Goal: Navigation & Orientation: Find specific page/section

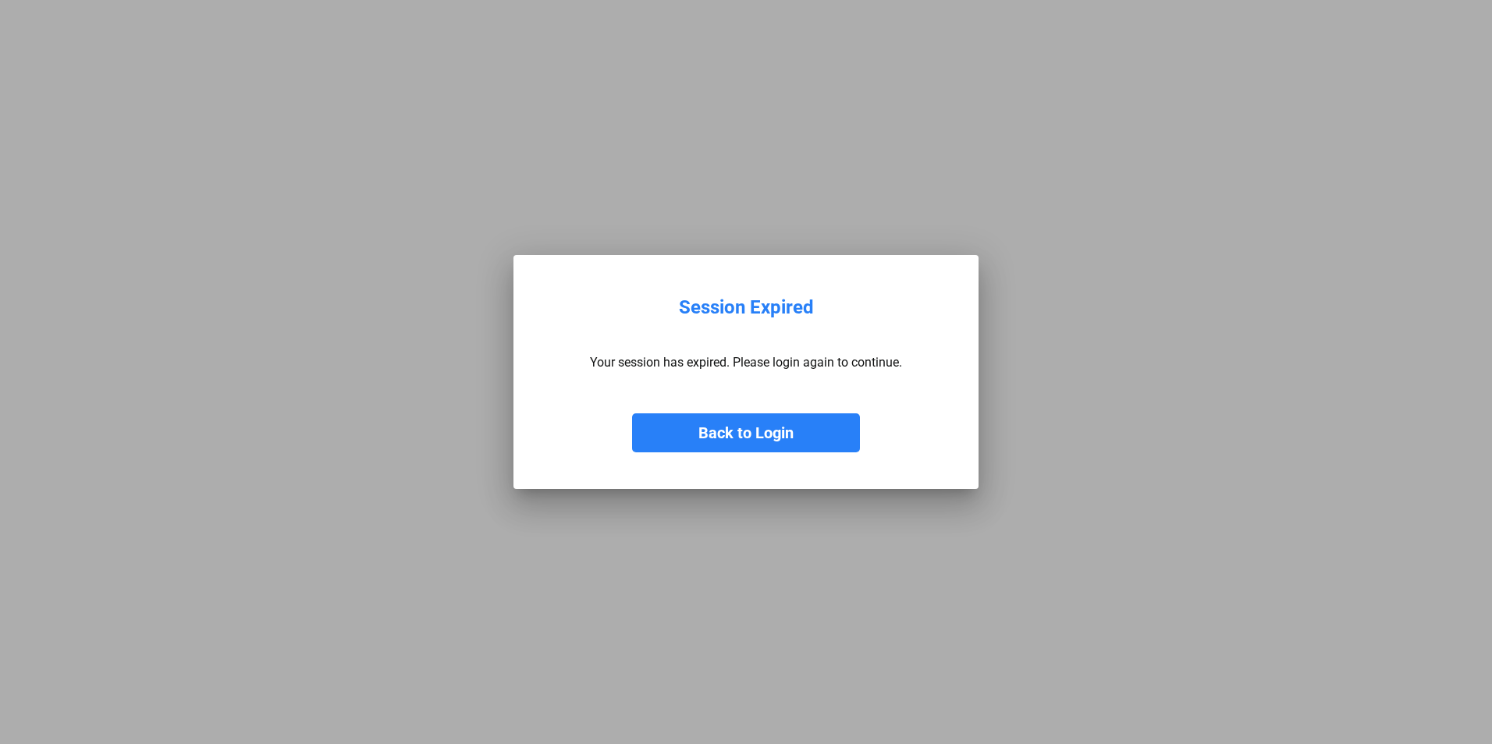
click at [731, 430] on button "Back to Login" at bounding box center [746, 433] width 228 height 39
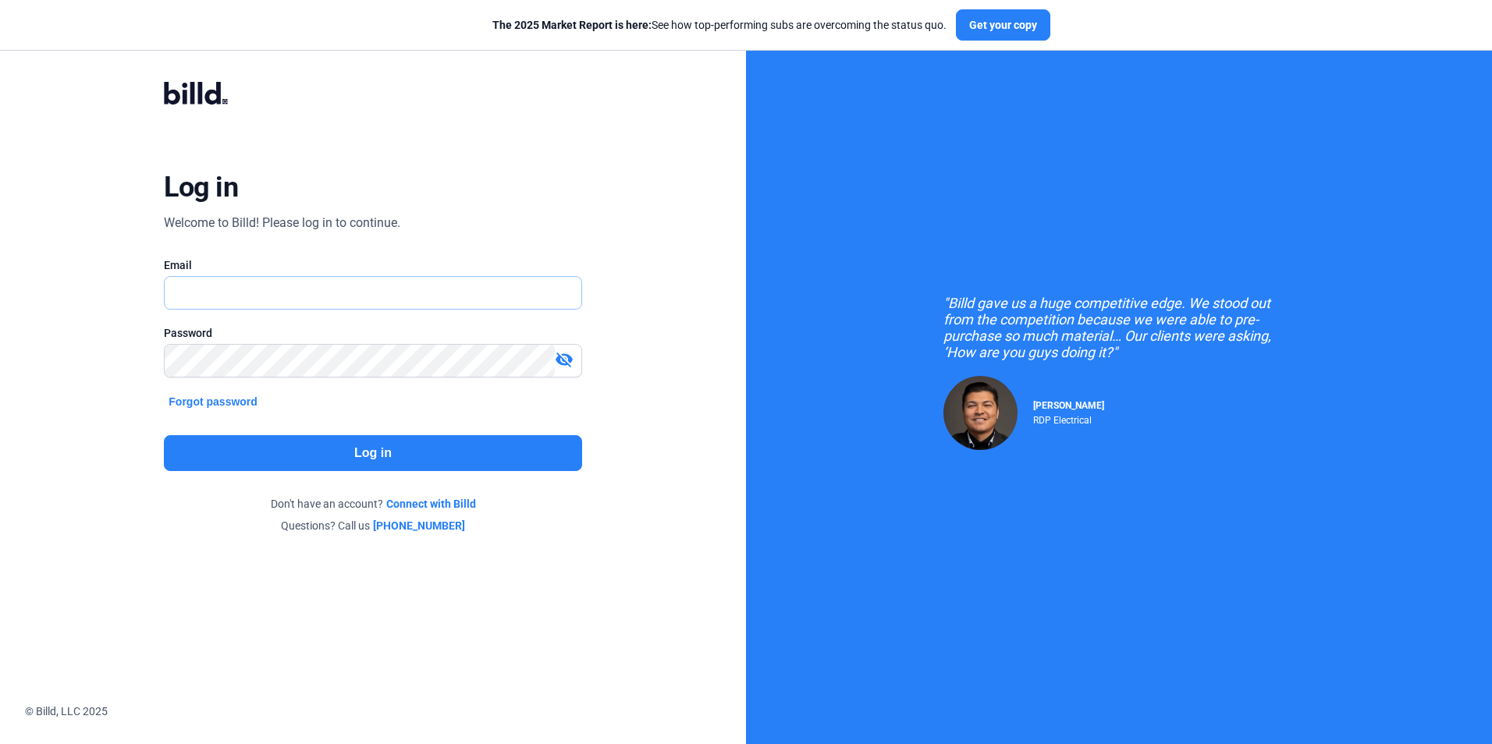
type input "[EMAIL_ADDRESS][DOMAIN_NAME]"
click at [431, 446] on button "Log in" at bounding box center [372, 453] width 417 height 36
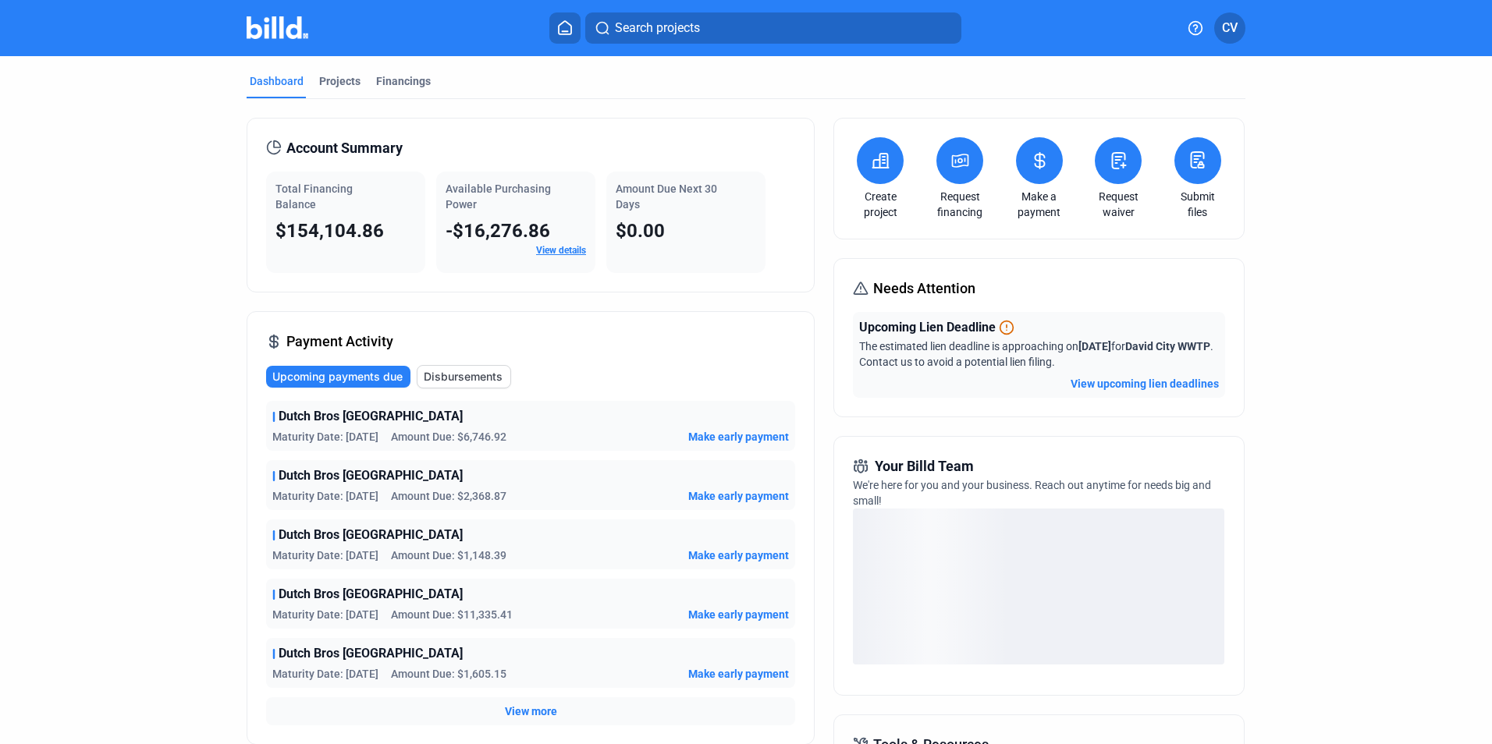
click at [562, 248] on link "View details" at bounding box center [561, 250] width 50 height 11
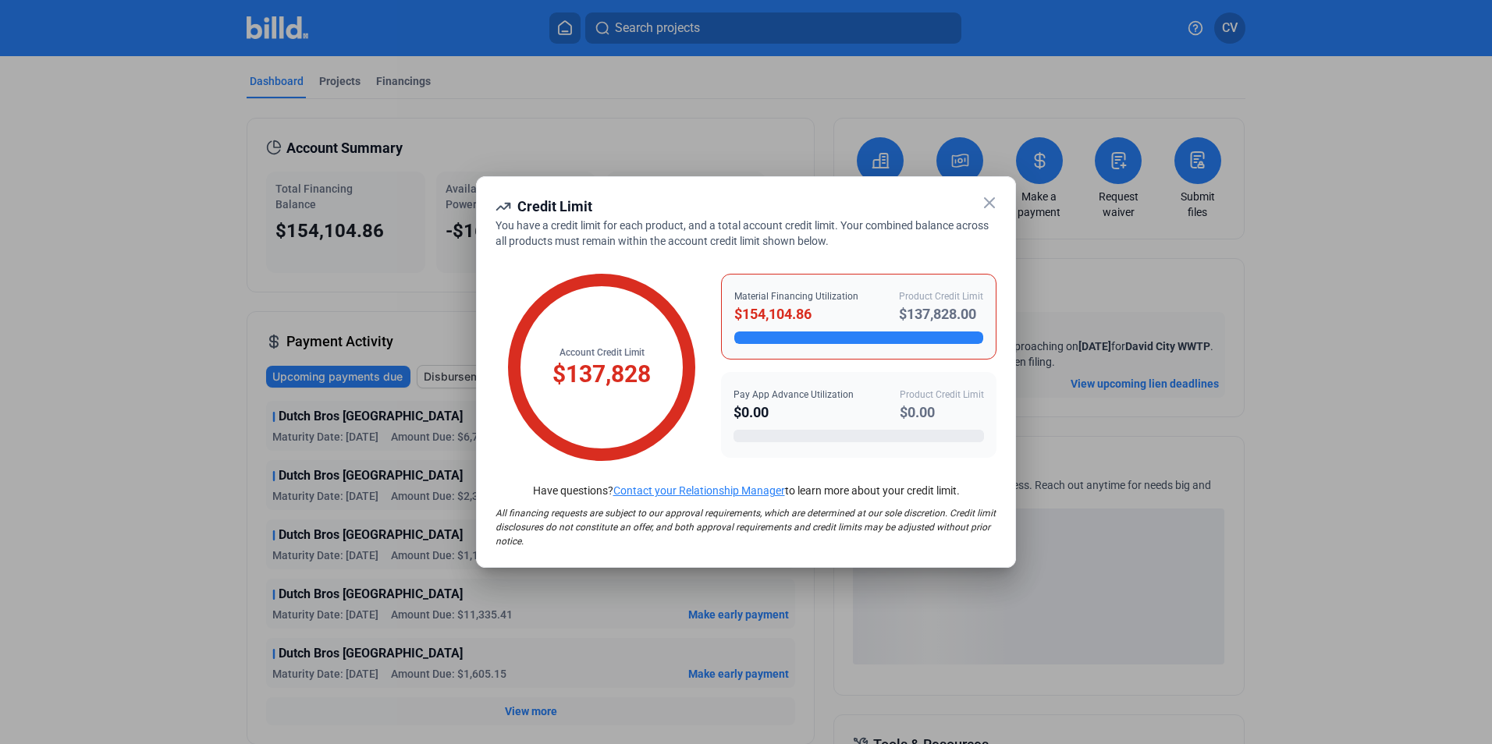
click at [982, 200] on icon at bounding box center [989, 203] width 19 height 19
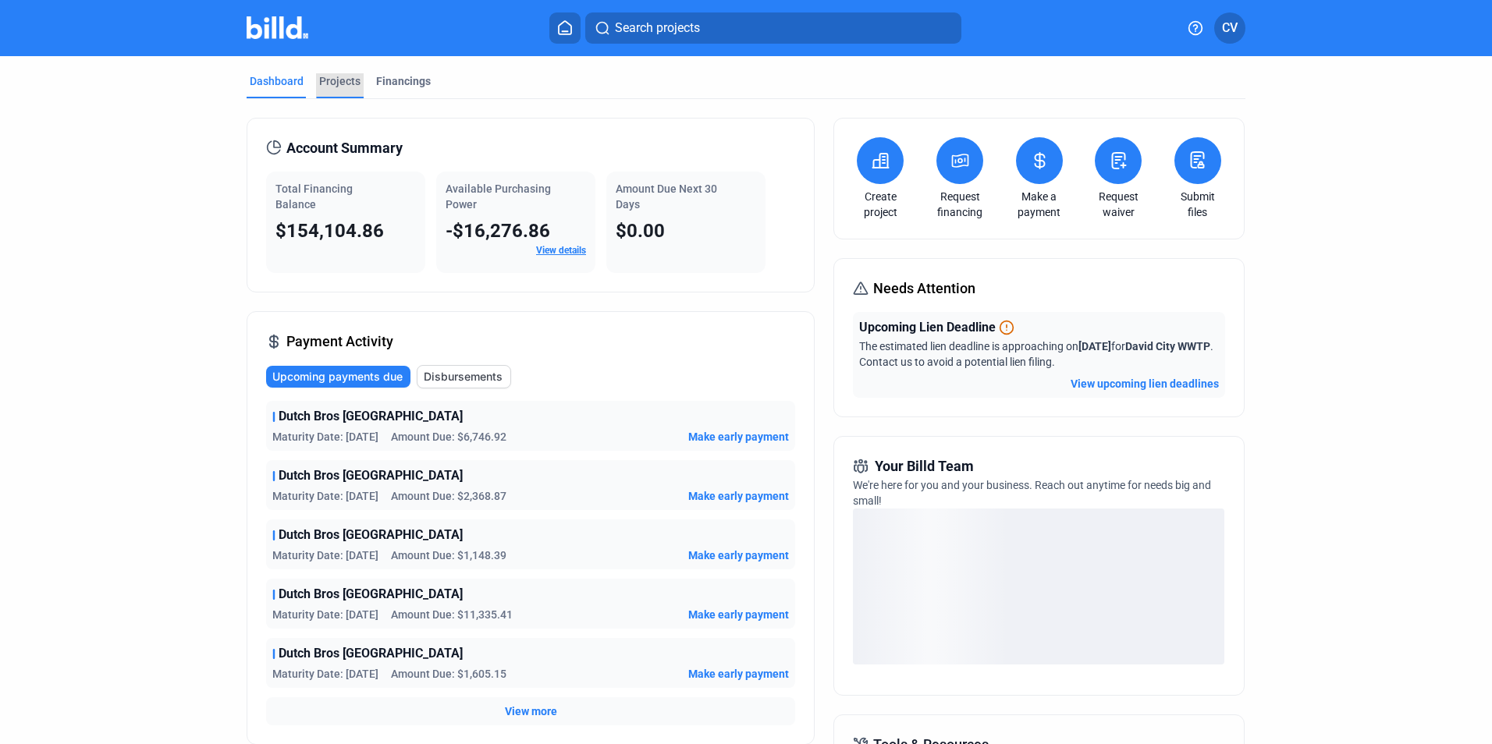
click at [343, 80] on div "Projects" at bounding box center [339, 81] width 41 height 16
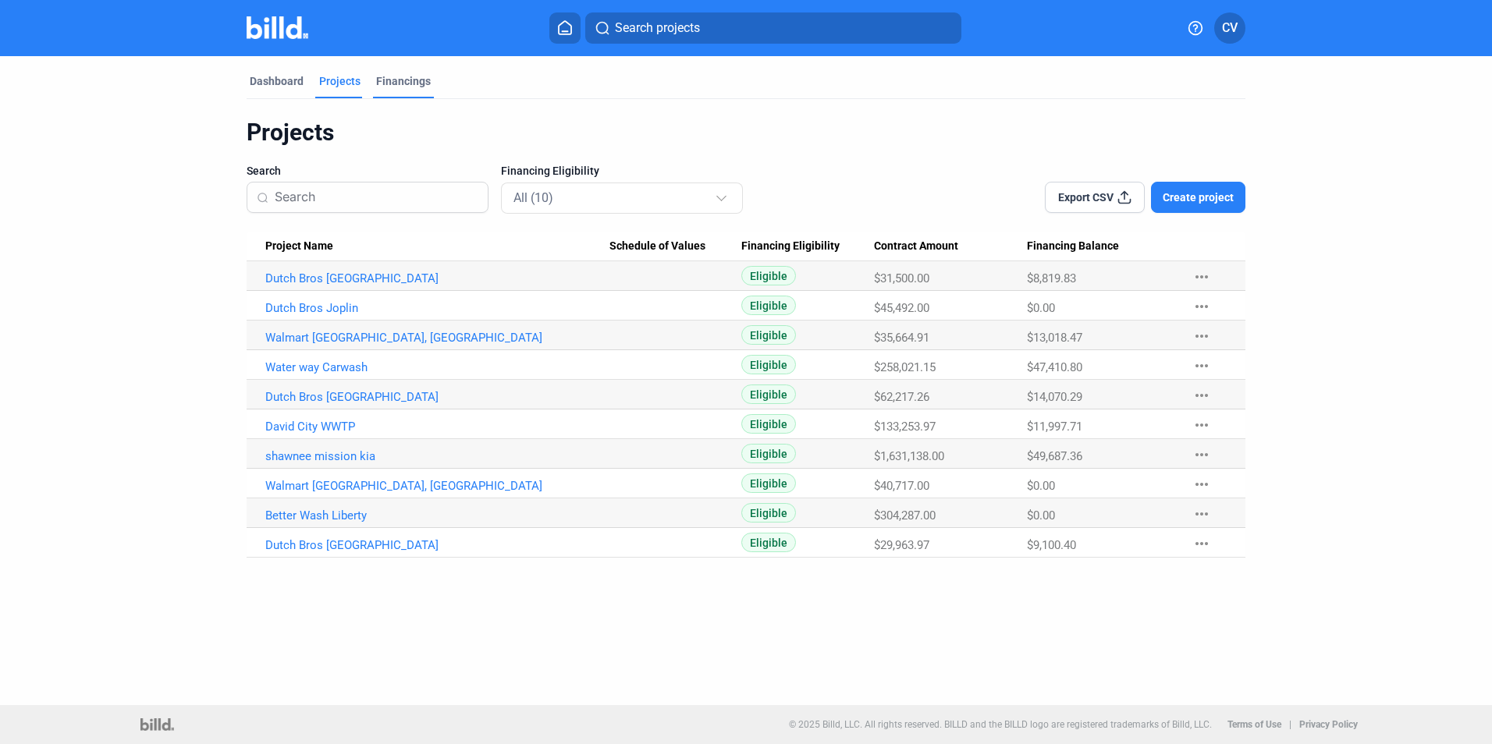
click at [404, 91] on div "Financings" at bounding box center [403, 85] width 61 height 25
